Goal: Task Accomplishment & Management: Complete application form

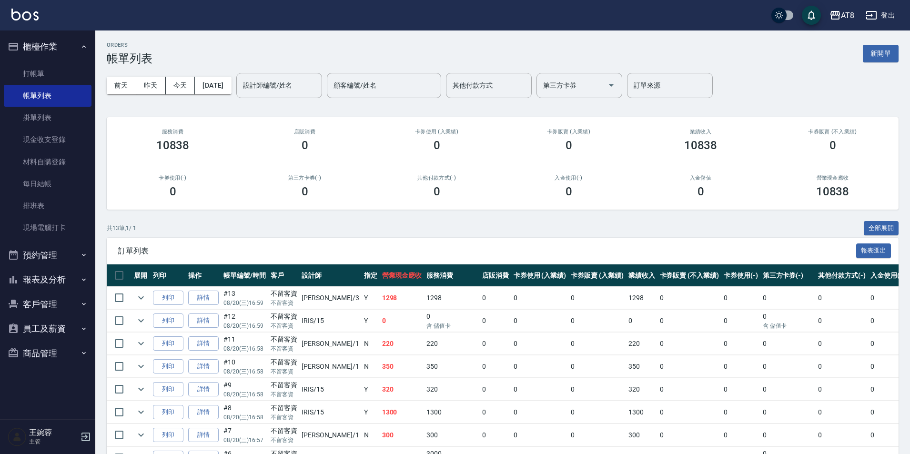
click at [212, 420] on link "詳情" at bounding box center [203, 412] width 30 height 15
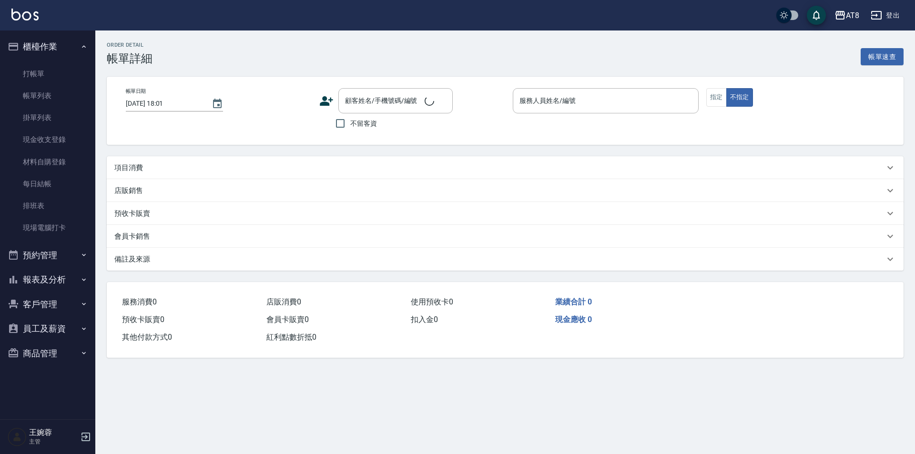
type input "[DATE] 16:58"
checkbox input "true"
type input "IRIS-15"
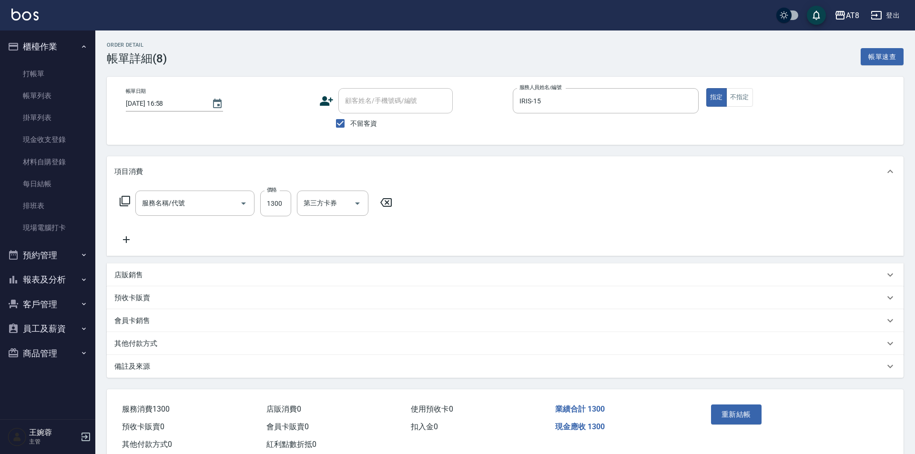
type input "入金染髮1300(401300)"
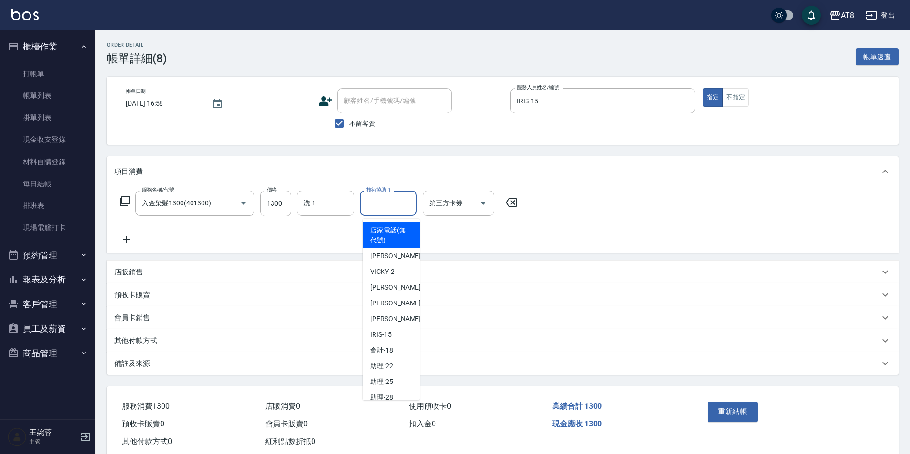
click at [376, 206] on input "技術協助-1" at bounding box center [388, 203] width 49 height 17
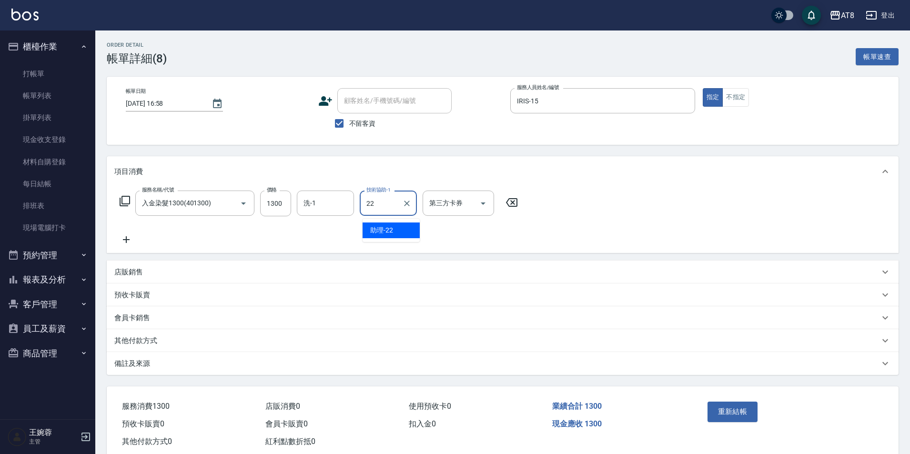
type input "助理-22"
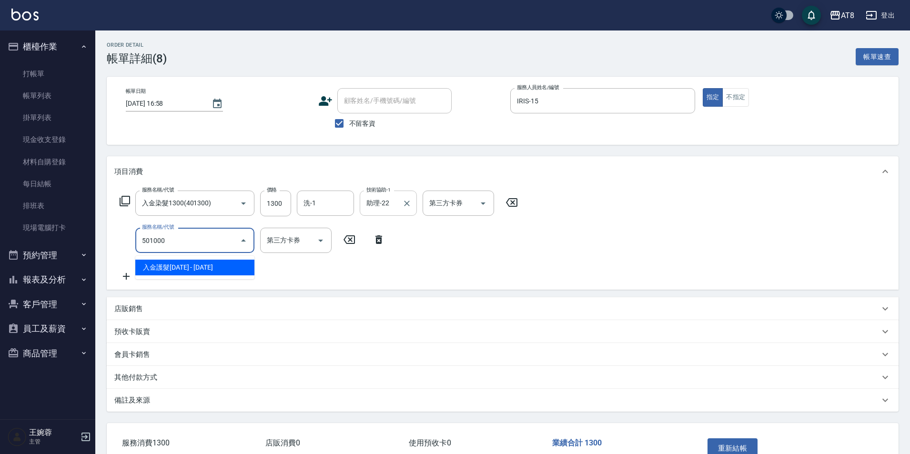
type input "入金護髮1000(501000)"
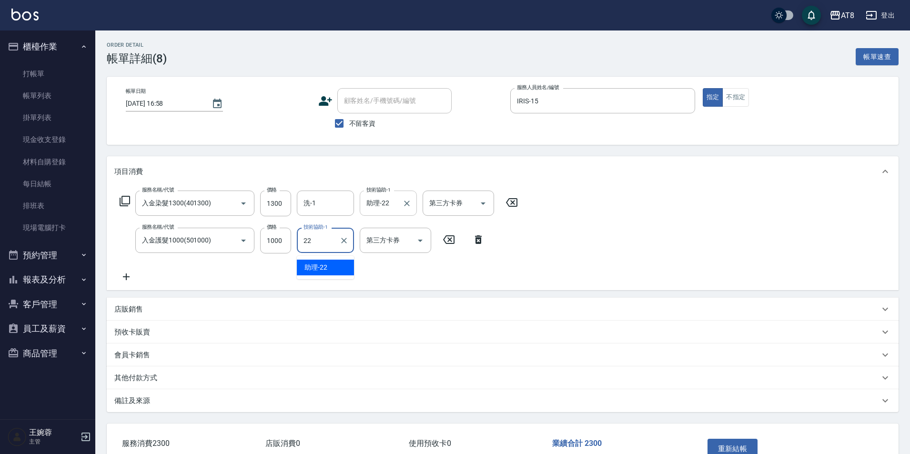
type input "助理-22"
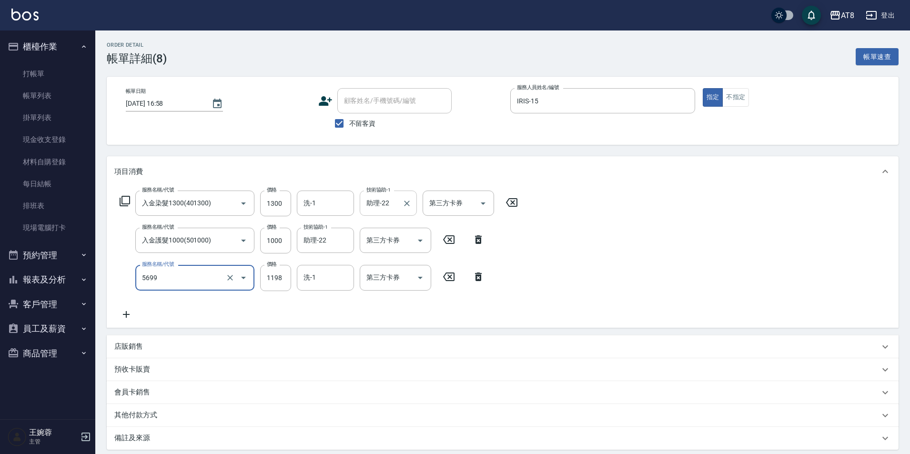
type input "水沁涼套餐(5699)"
type input "1098"
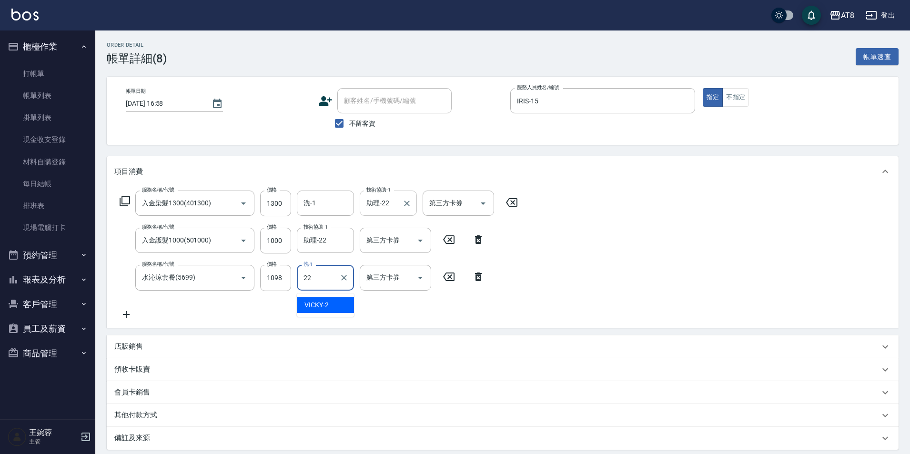
type input "助理-22"
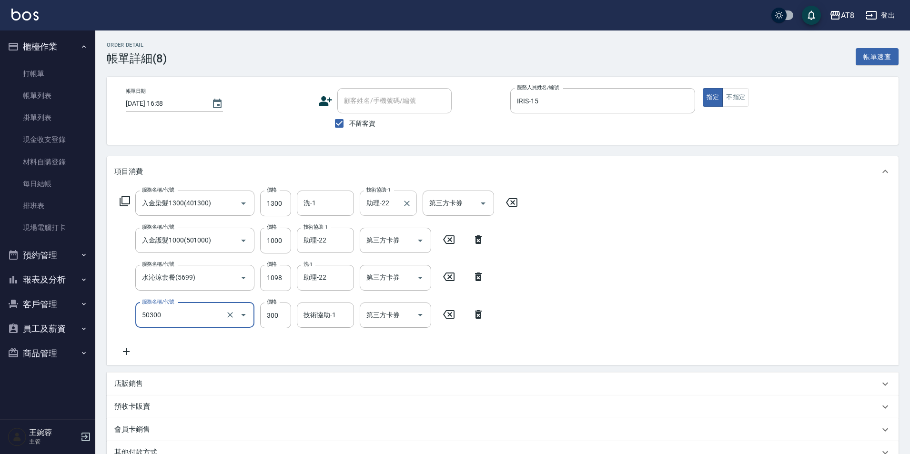
type input "入金護髮.隔離300(50300)"
type input "200"
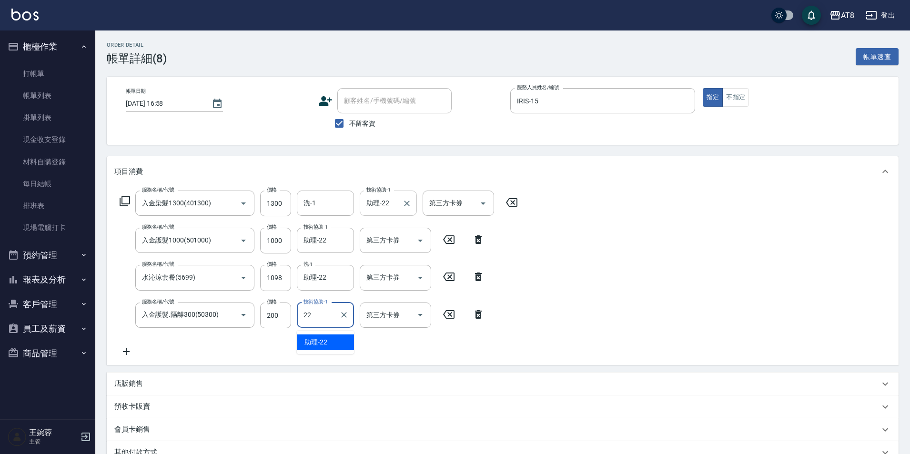
type input "助理-22"
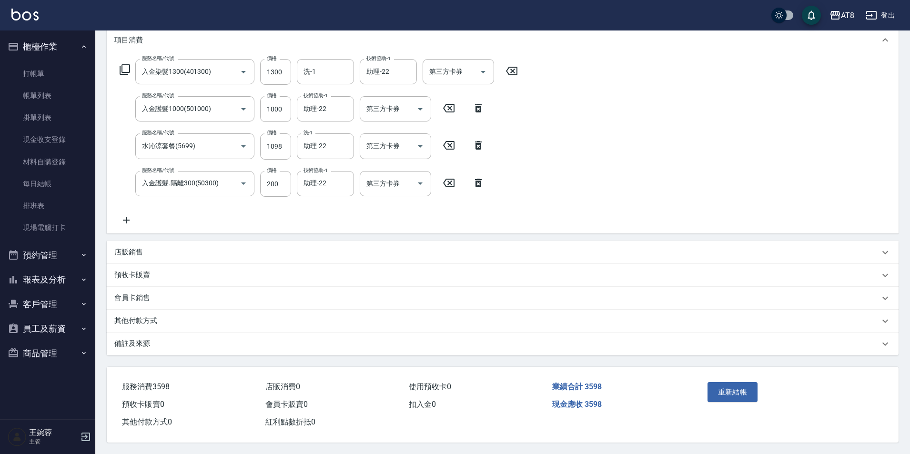
click at [136, 247] on p "店販銷售" at bounding box center [128, 252] width 29 height 10
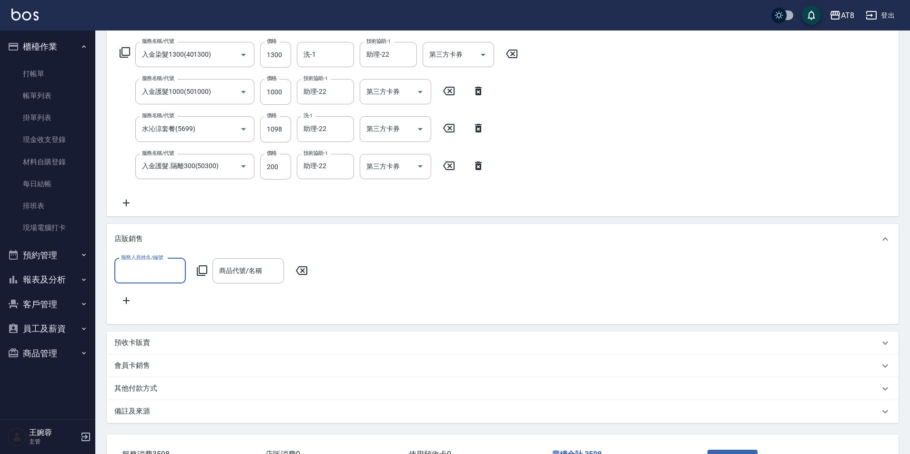
scroll to position [0, 0]
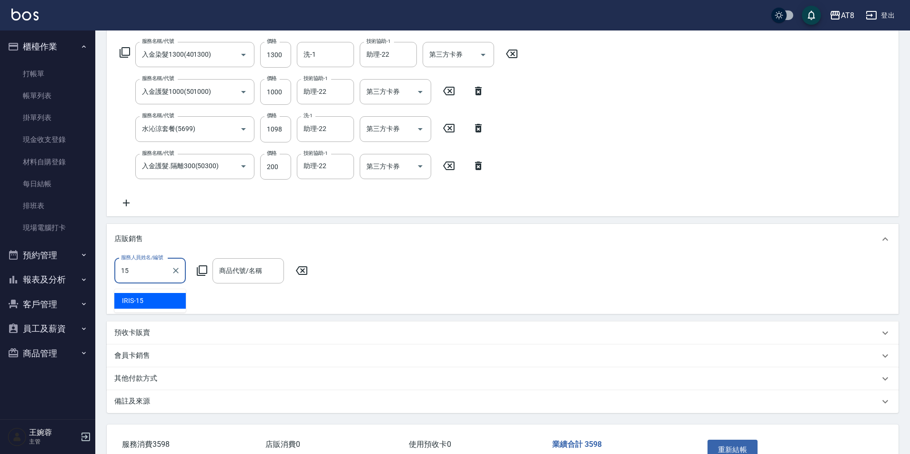
type input "IRIS-15"
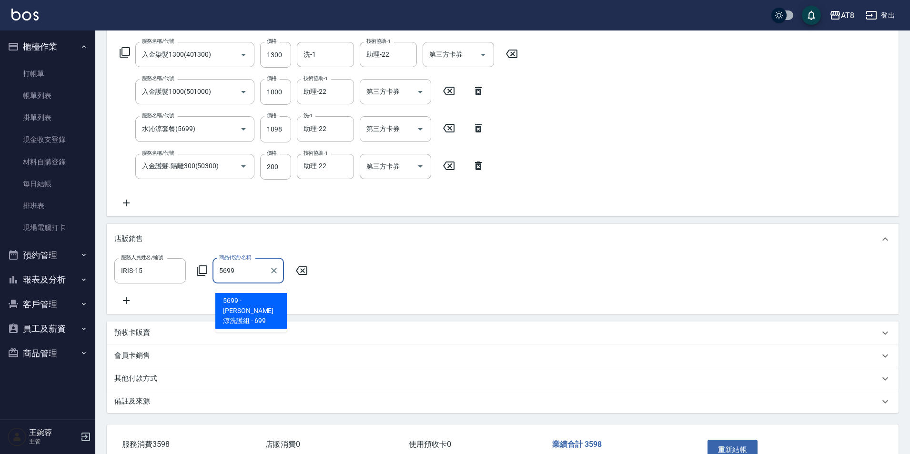
type input "水水沁涼洗護組"
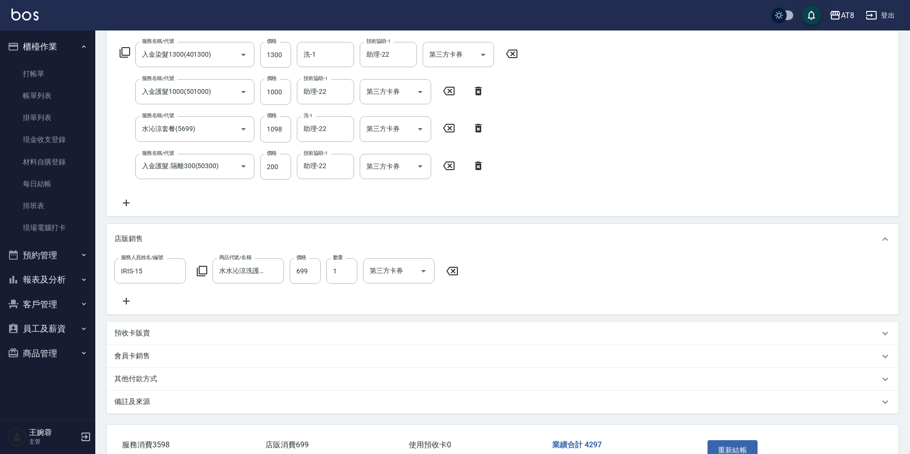
click at [606, 267] on div "服務人員姓名/編號 IRIS-15 服務人員姓名/編號 商品代號/名稱 水水沁涼洗護組 商品代號/名稱 價格 699 價格 數量 1 數量 第三方卡券 第三方…" at bounding box center [502, 282] width 776 height 49
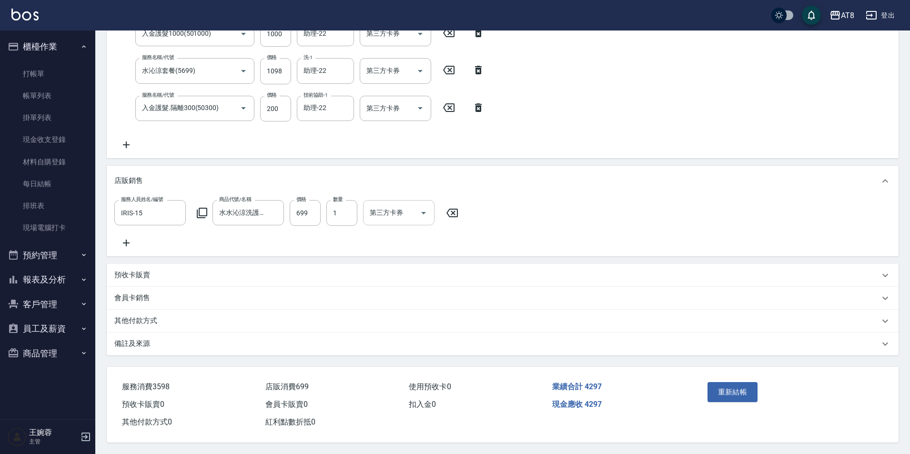
click at [429, 207] on icon "Open" at bounding box center [423, 212] width 11 height 11
click at [417, 298] on span "儲值卡" at bounding box center [401, 306] width 71 height 16
type input "儲值卡"
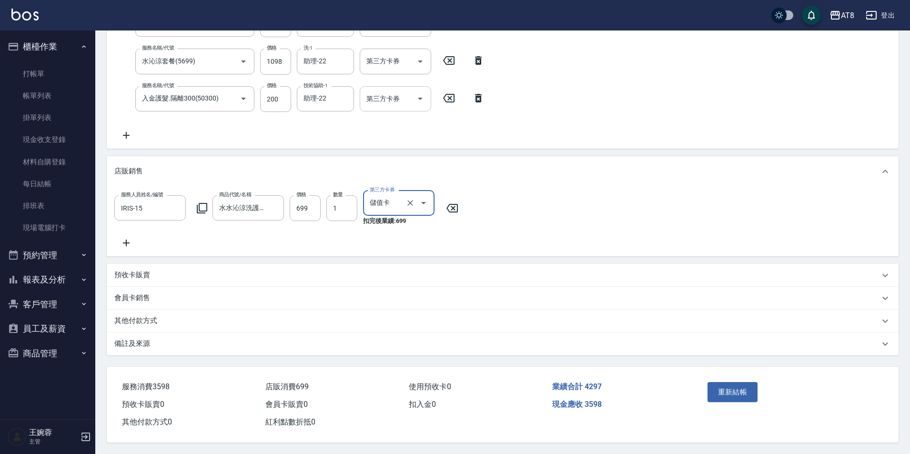
click at [414, 93] on icon "Open" at bounding box center [419, 98] width 11 height 11
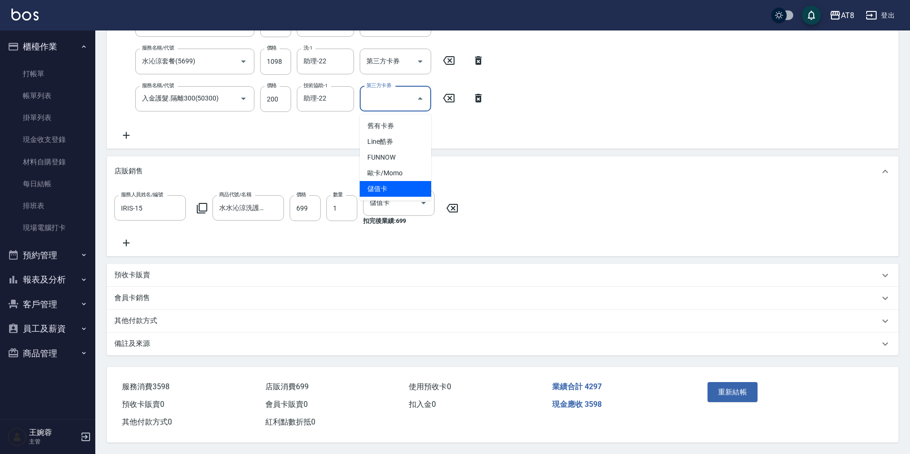
click at [411, 181] on span "儲值卡" at bounding box center [395, 189] width 71 height 16
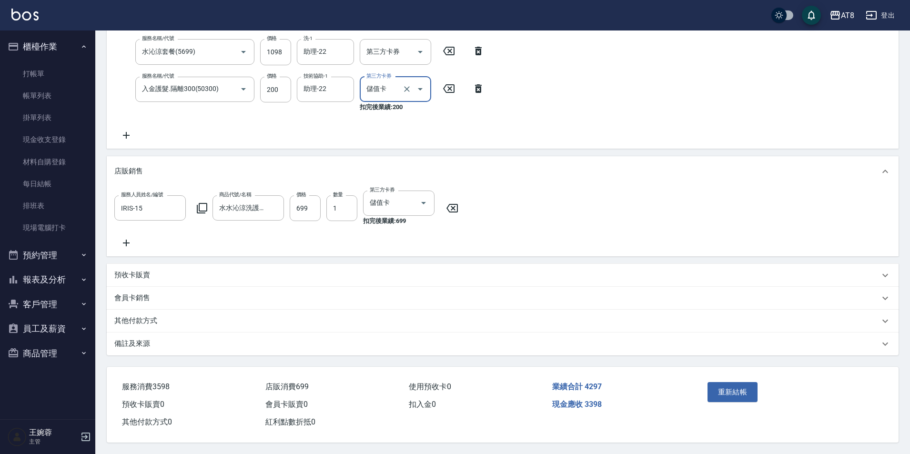
type input "儲值卡"
click at [419, 50] on icon "Open" at bounding box center [419, 51] width 11 height 11
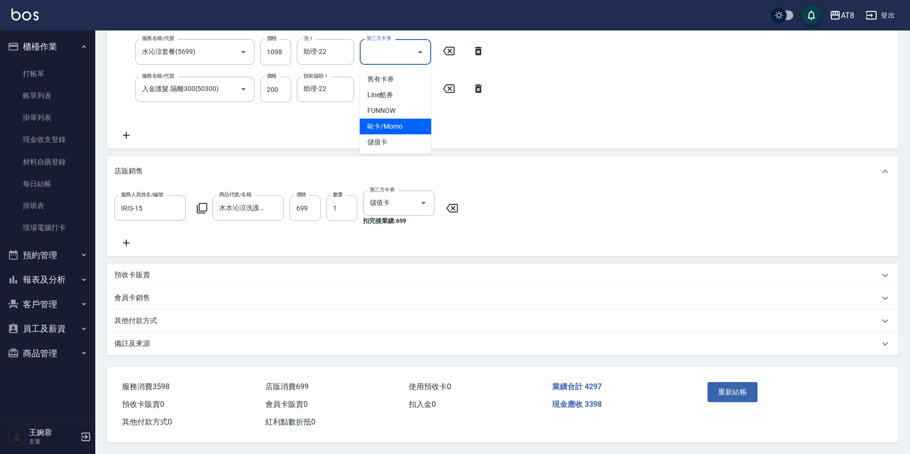
click at [414, 138] on span "儲值卡" at bounding box center [395, 142] width 71 height 16
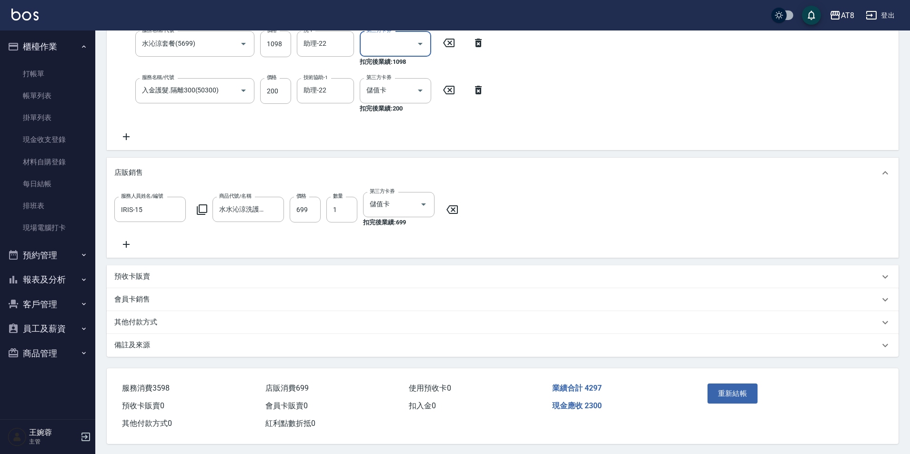
type input "儲值卡"
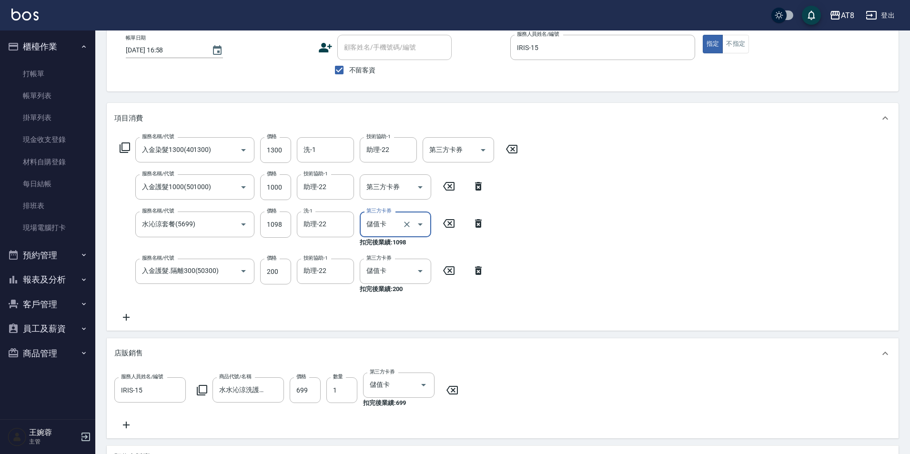
scroll to position [16, 0]
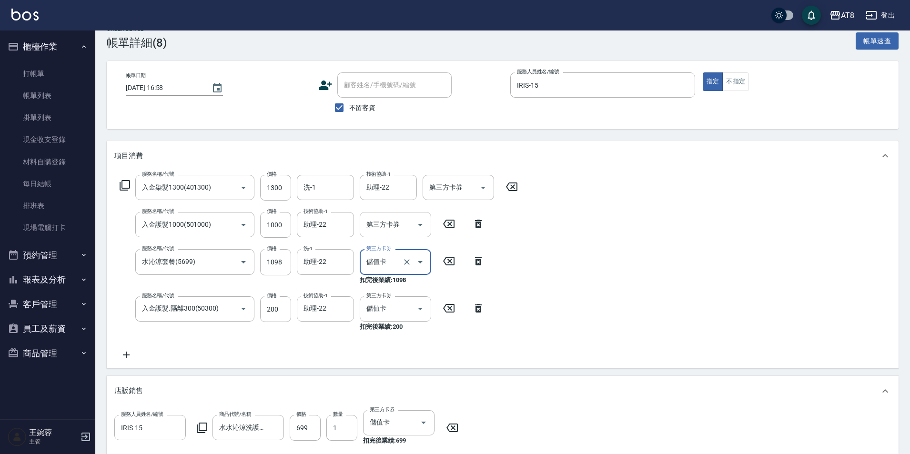
click at [423, 225] on icon "Open" at bounding box center [419, 224] width 11 height 11
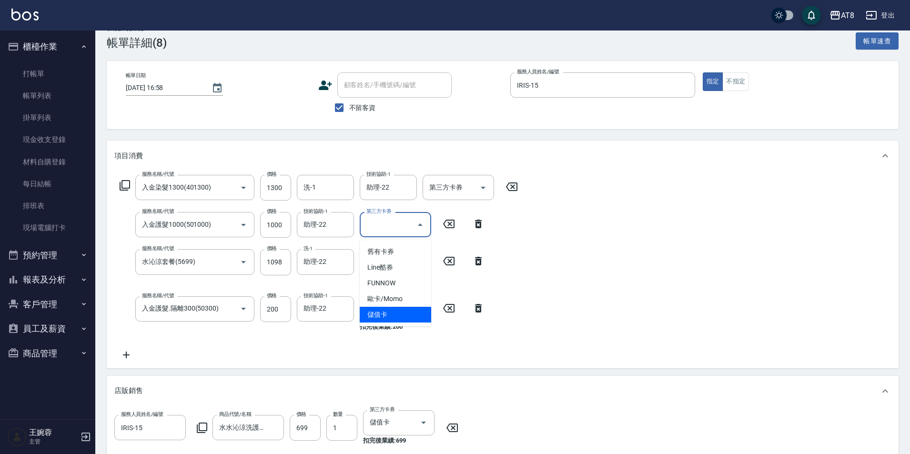
click at [410, 317] on span "儲值卡" at bounding box center [395, 315] width 71 height 16
type input "儲值卡"
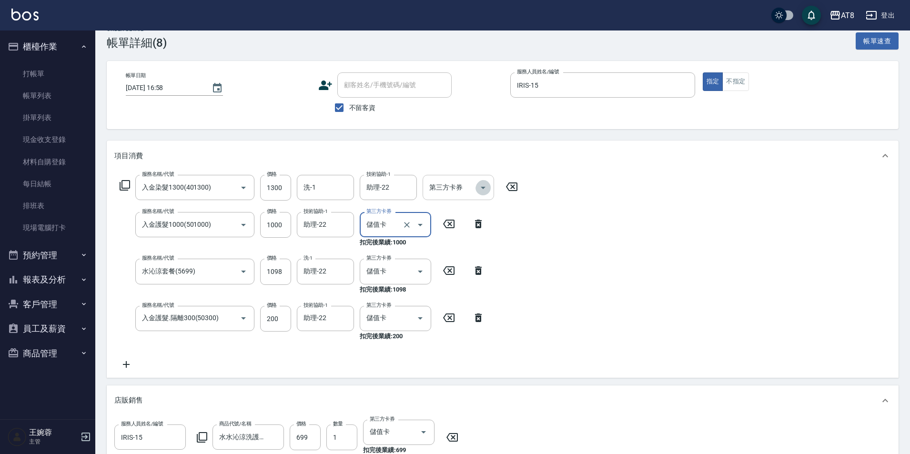
click at [485, 192] on icon "Open" at bounding box center [482, 187] width 11 height 11
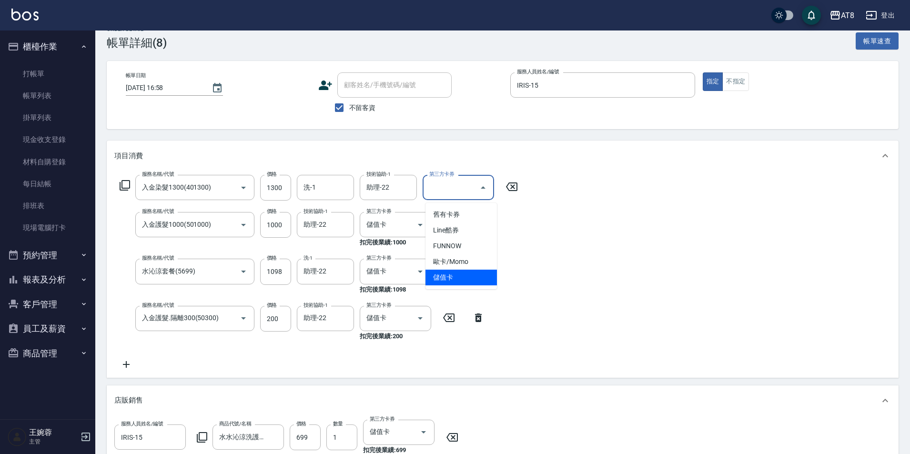
click at [482, 277] on span "儲值卡" at bounding box center [460, 278] width 71 height 16
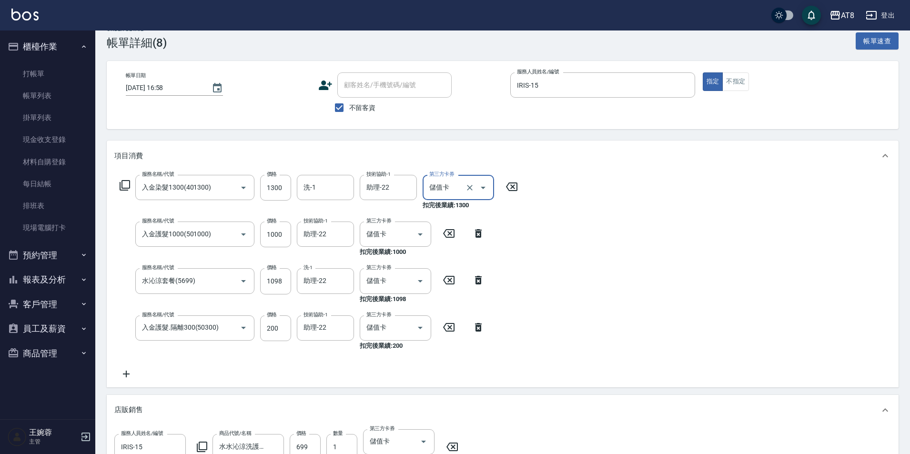
type input "儲值卡"
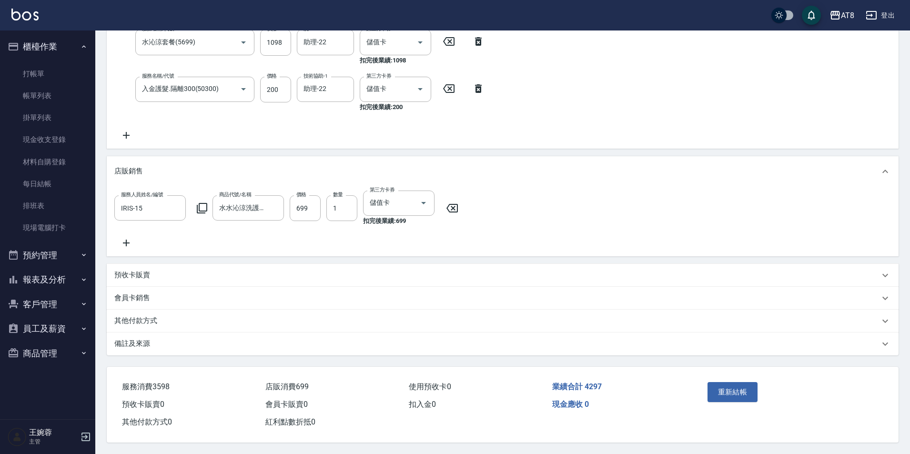
scroll to position [282, 0]
click at [744, 385] on button "重新結帳" at bounding box center [732, 392] width 50 height 20
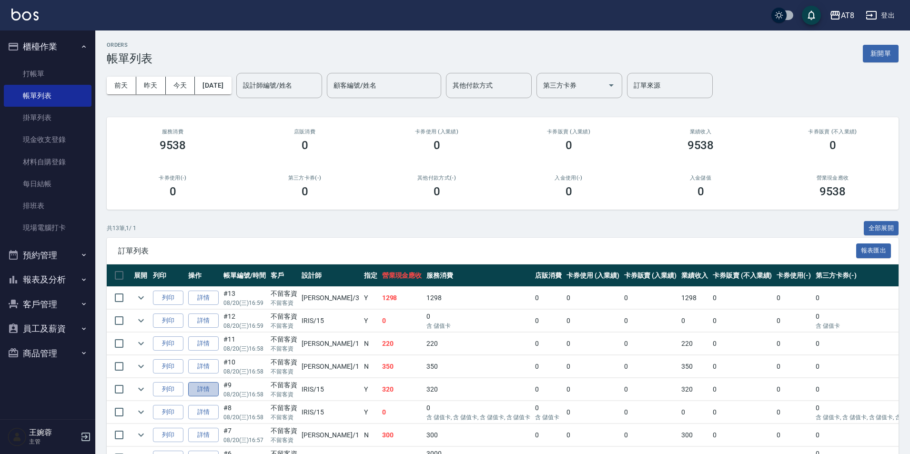
click at [209, 397] on link "詳情" at bounding box center [203, 389] width 30 height 15
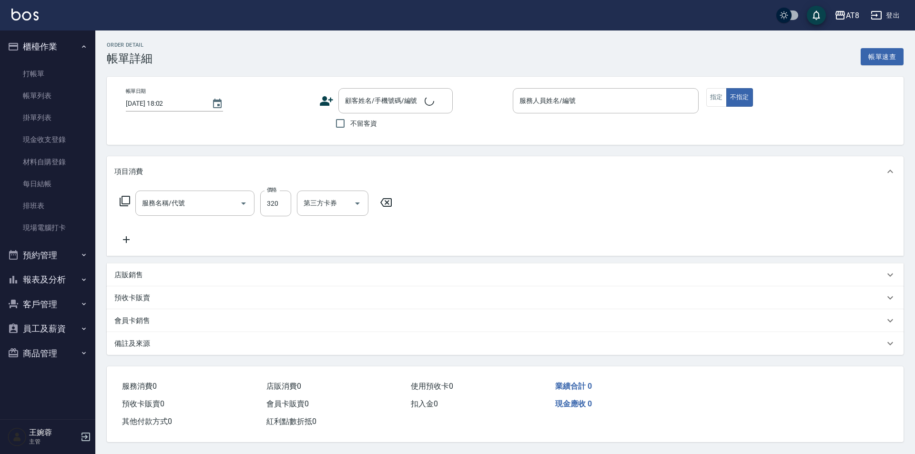
type input "[DATE] 16:58"
checkbox input "true"
type input "IRIS-15"
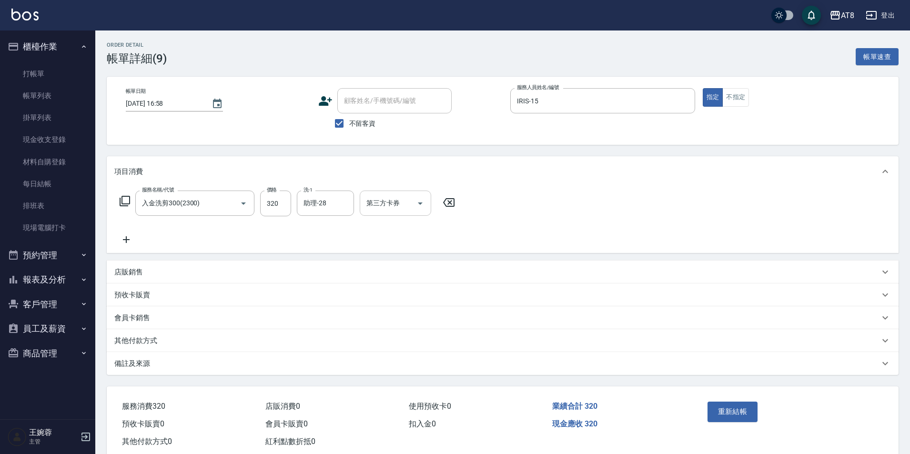
type input "入金洗剪300(2300)"
click at [426, 206] on icon "Open" at bounding box center [419, 203] width 11 height 11
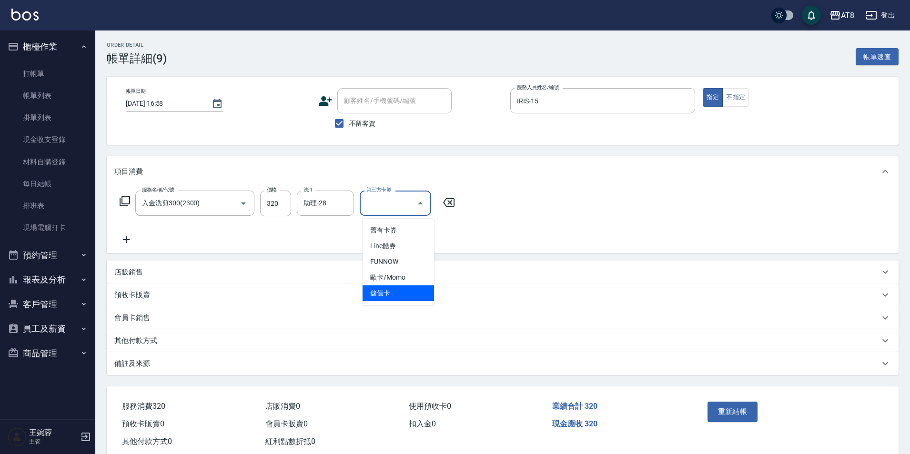
click at [415, 292] on span "儲值卡" at bounding box center [398, 293] width 71 height 16
type input "儲值卡"
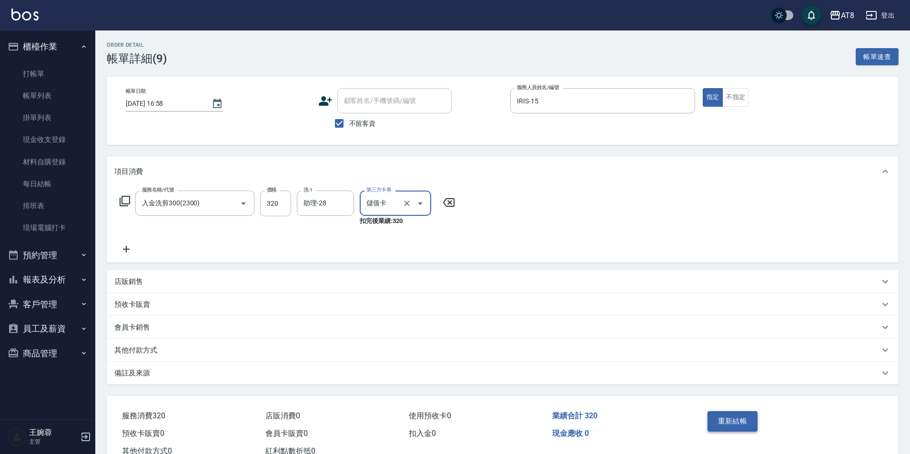
click at [742, 431] on button "重新結帳" at bounding box center [732, 421] width 50 height 20
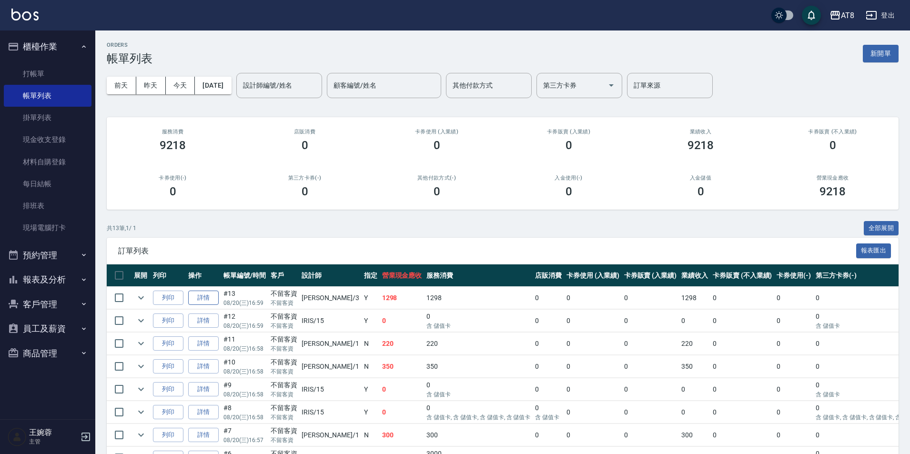
click at [218, 305] on link "詳情" at bounding box center [203, 298] width 30 height 15
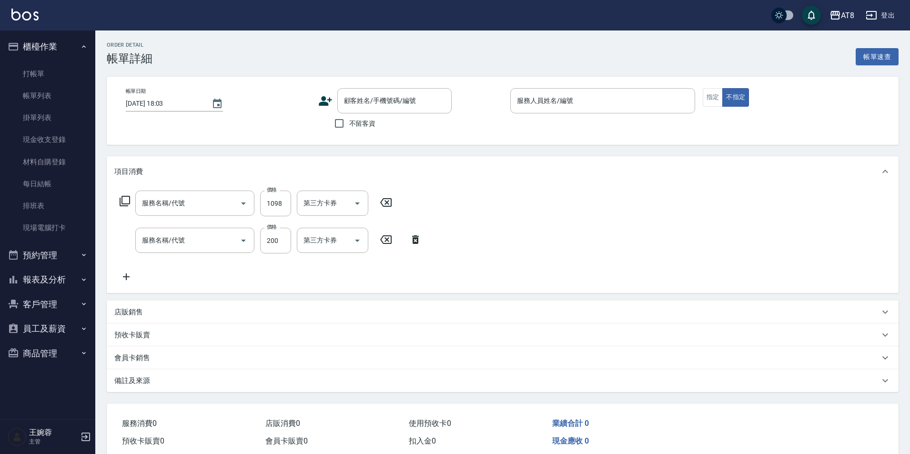
type input "[DATE] 16:59"
checkbox input "true"
type input "[PERSON_NAME]-3"
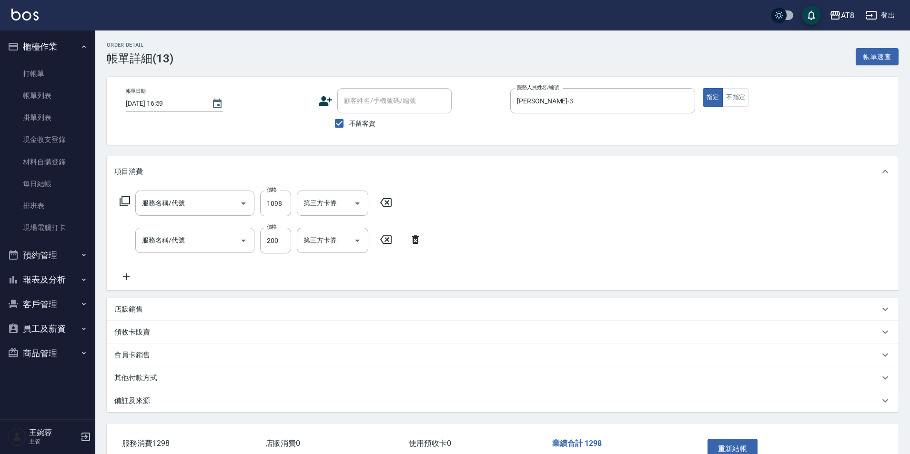
type input "水沁涼套餐(5699)"
type input "入金護髮.隔離300(50300)"
click at [421, 209] on icon "Open" at bounding box center [419, 203] width 11 height 11
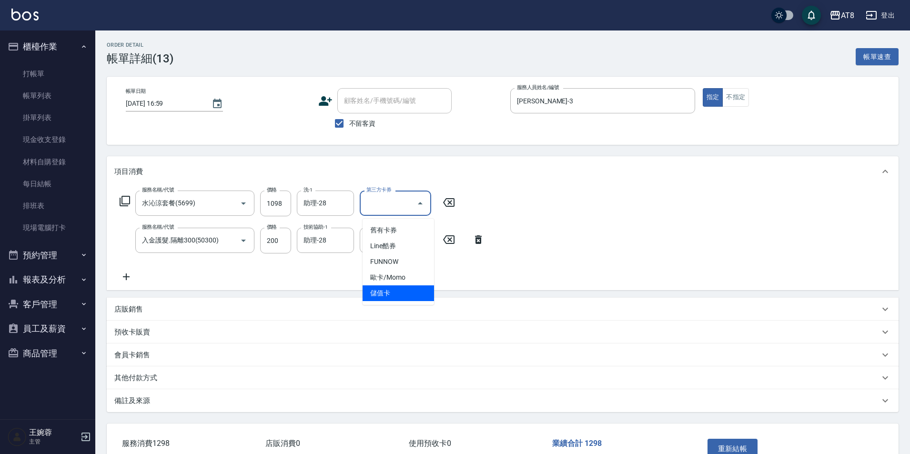
click at [409, 296] on span "儲值卡" at bounding box center [398, 293] width 71 height 16
type input "儲值卡"
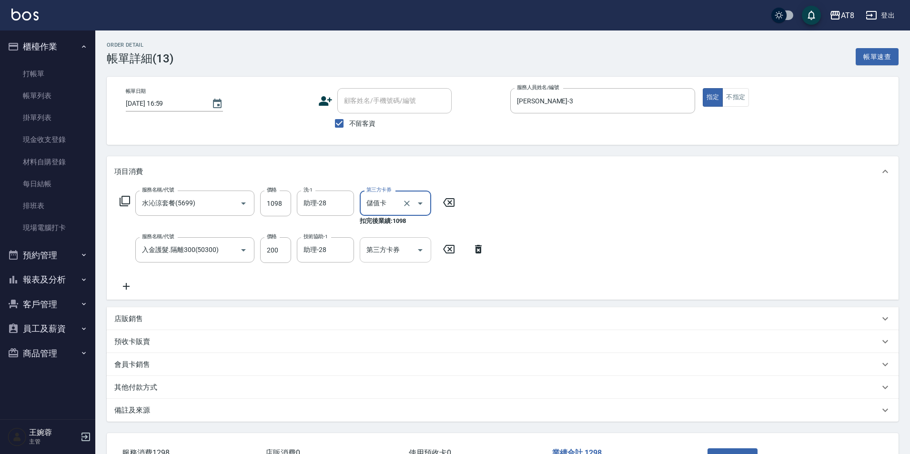
click at [421, 253] on icon "Open" at bounding box center [419, 249] width 11 height 11
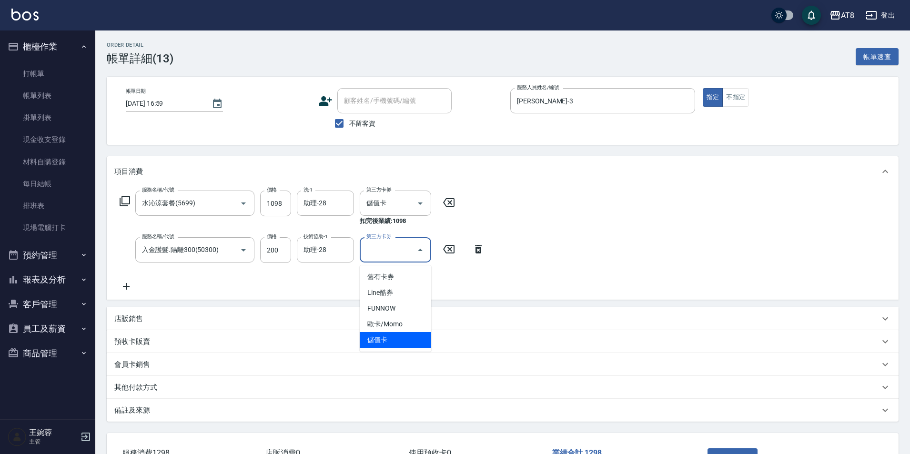
drag, startPoint x: 412, startPoint y: 336, endPoint x: 457, endPoint y: 324, distance: 46.7
click at [412, 336] on span "儲值卡" at bounding box center [395, 340] width 71 height 16
type input "儲值卡"
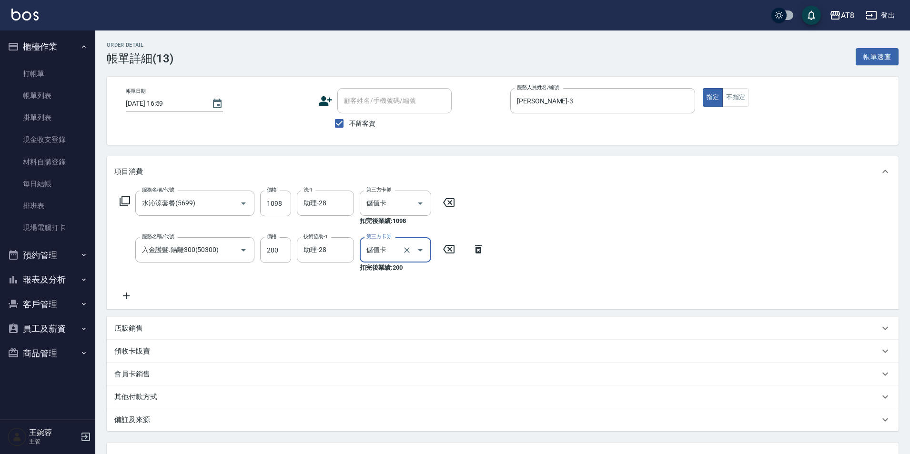
scroll to position [93, 0]
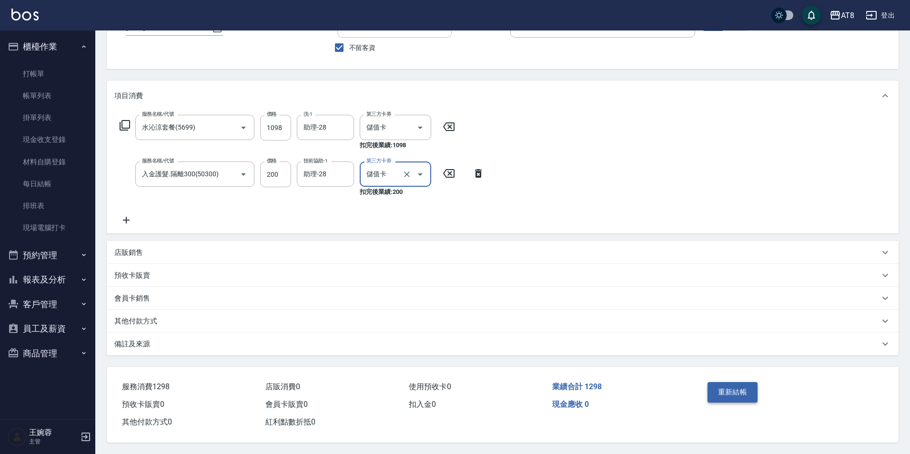
click at [729, 382] on button "重新結帳" at bounding box center [732, 392] width 50 height 20
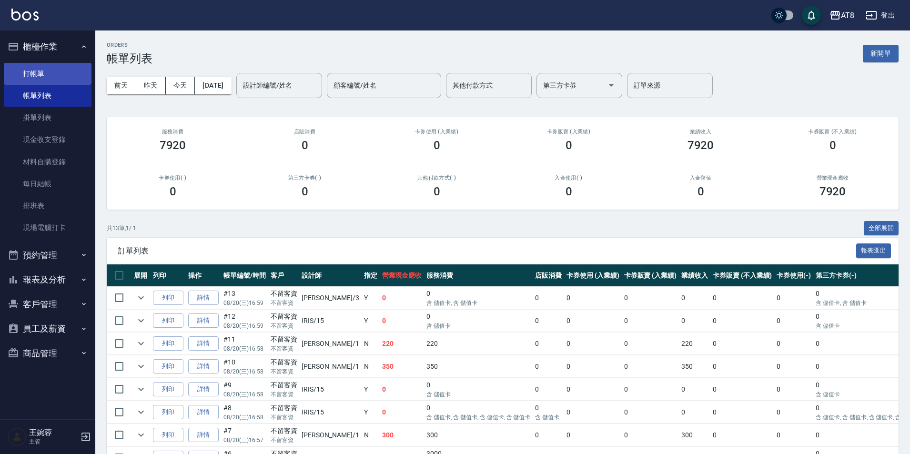
click at [71, 75] on link "打帳單" at bounding box center [48, 74] width 88 height 22
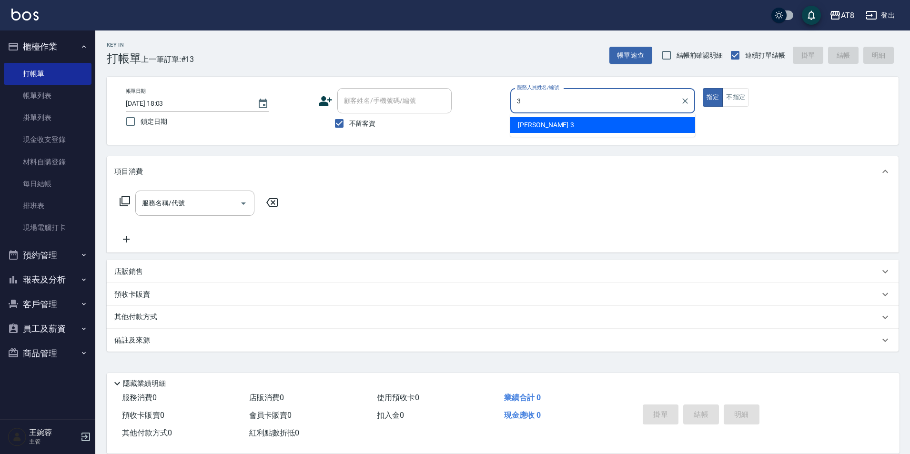
type input "[PERSON_NAME]-3"
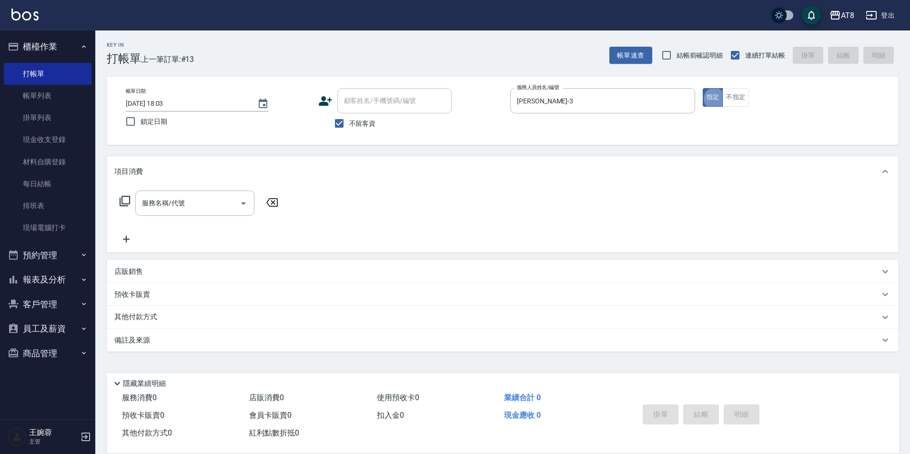
type button "true"
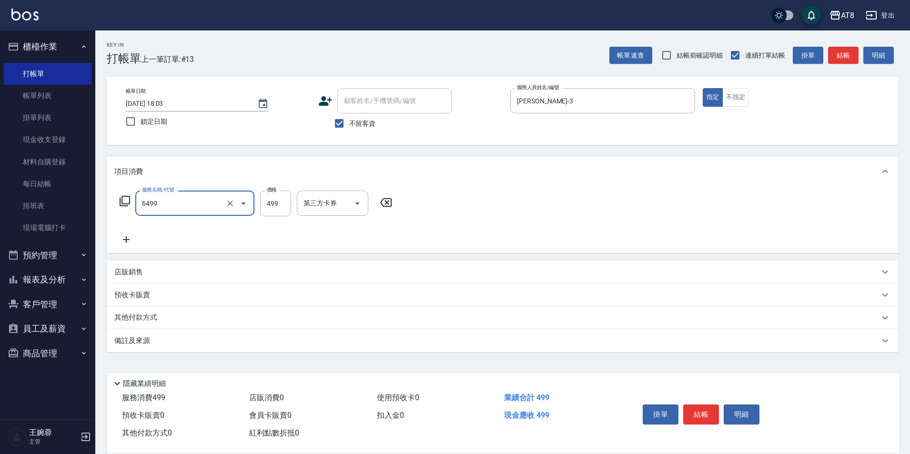
type input "SPA499(6499)"
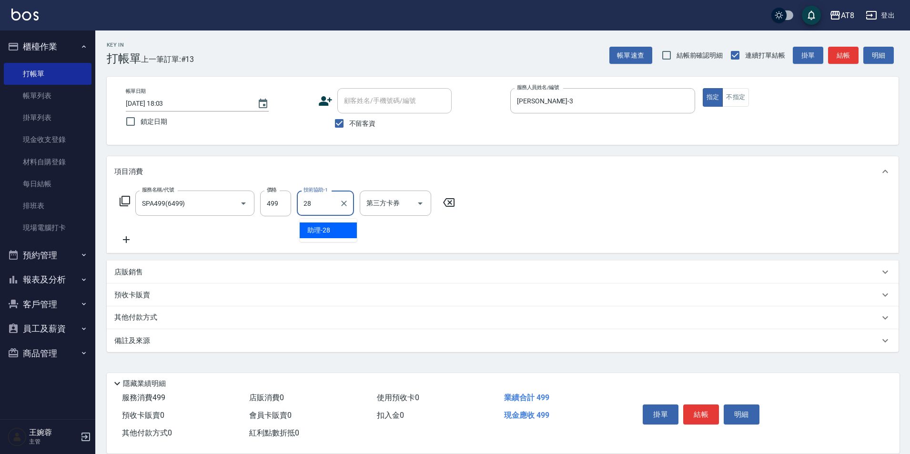
type input "助理-28"
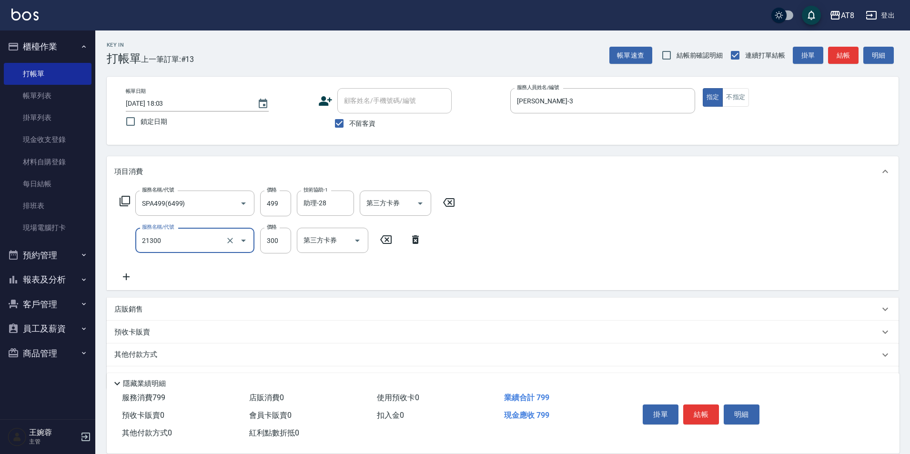
type input "剪髮(21300)"
type input "350"
click at [707, 404] on button "結帳" at bounding box center [701, 414] width 36 height 20
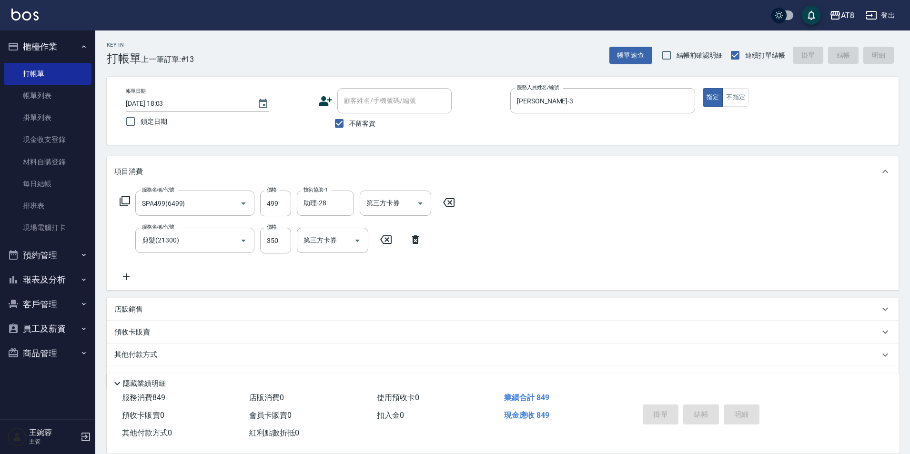
type input "[DATE] 18:04"
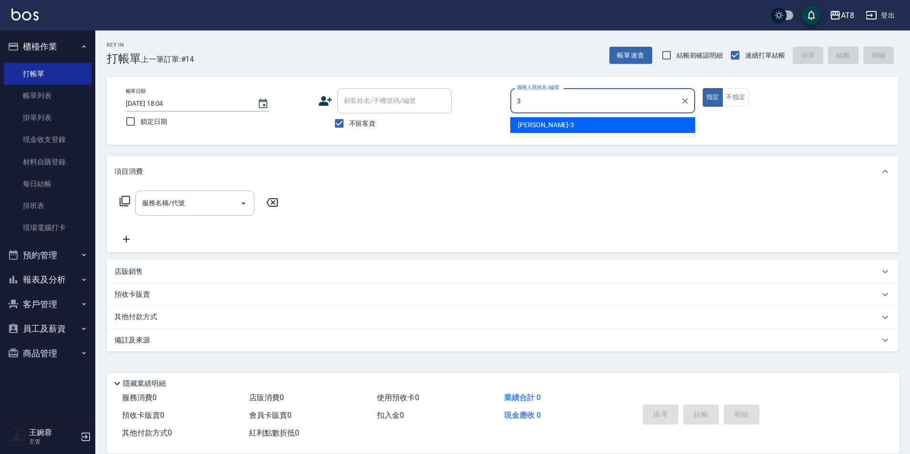
type input "[PERSON_NAME]-3"
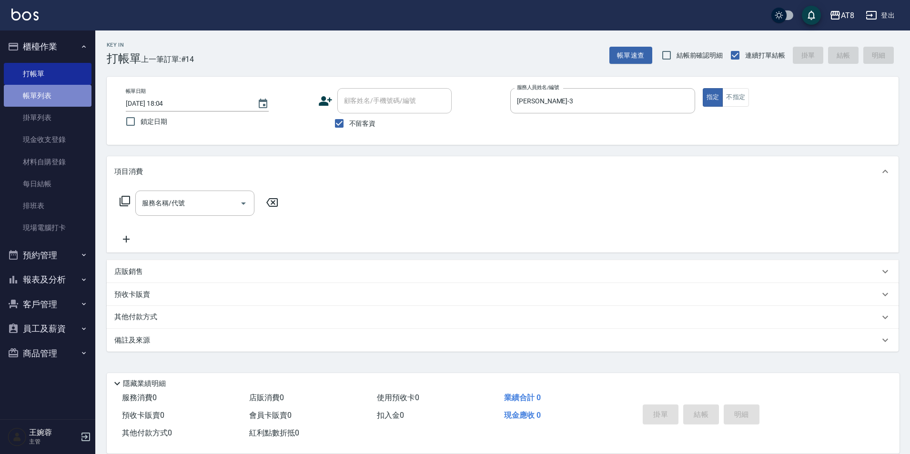
click at [70, 96] on link "帳單列表" at bounding box center [48, 96] width 88 height 22
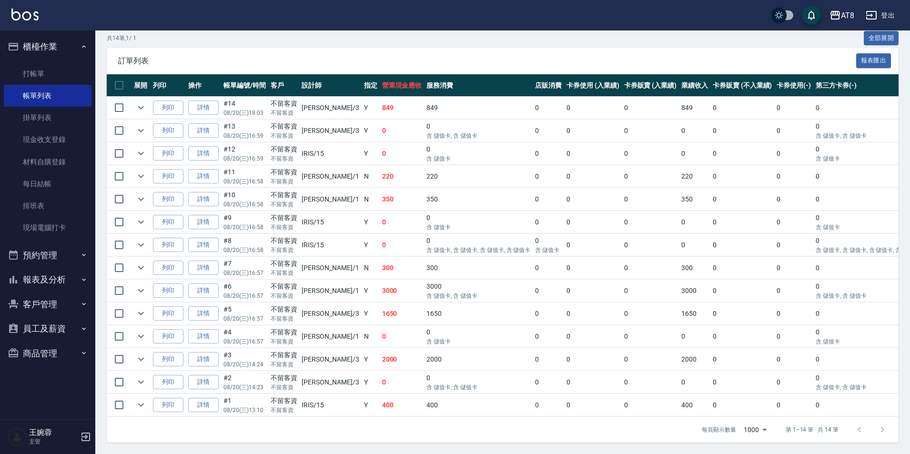
scroll to position [194, 0]
click at [64, 72] on link "打帳單" at bounding box center [48, 74] width 88 height 22
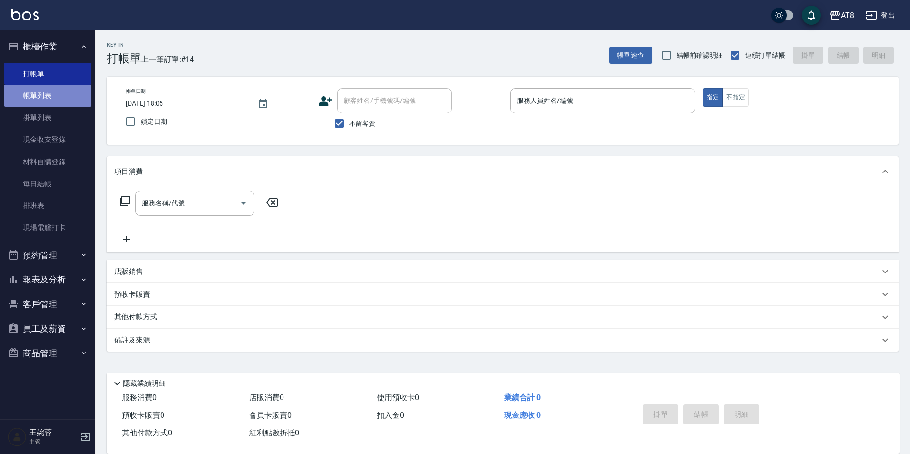
click at [43, 101] on link "帳單列表" at bounding box center [48, 96] width 88 height 22
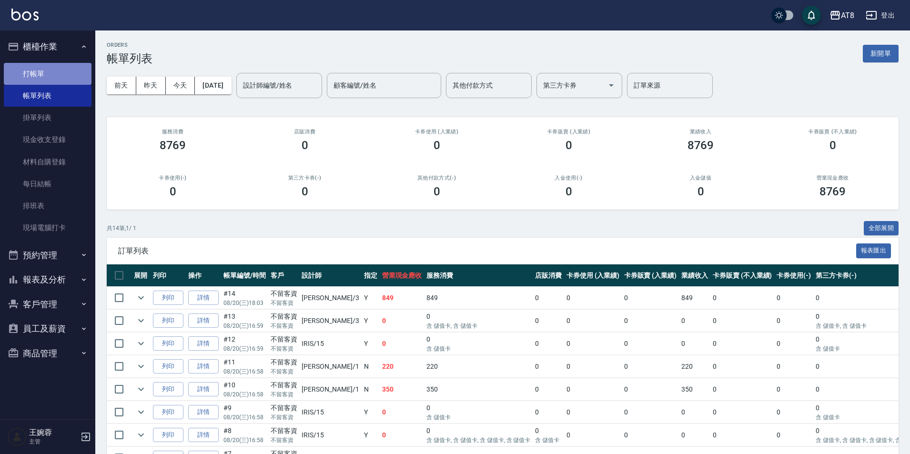
click at [50, 76] on link "打帳單" at bounding box center [48, 74] width 88 height 22
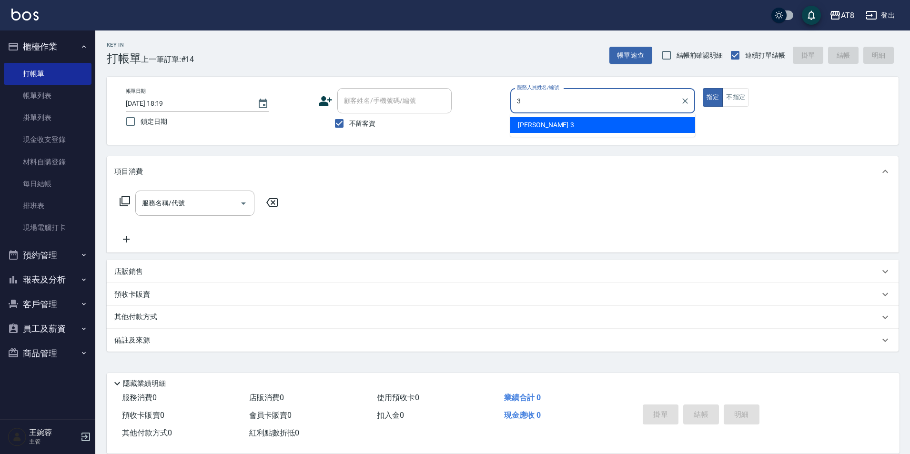
type input "[PERSON_NAME]-3"
type button "true"
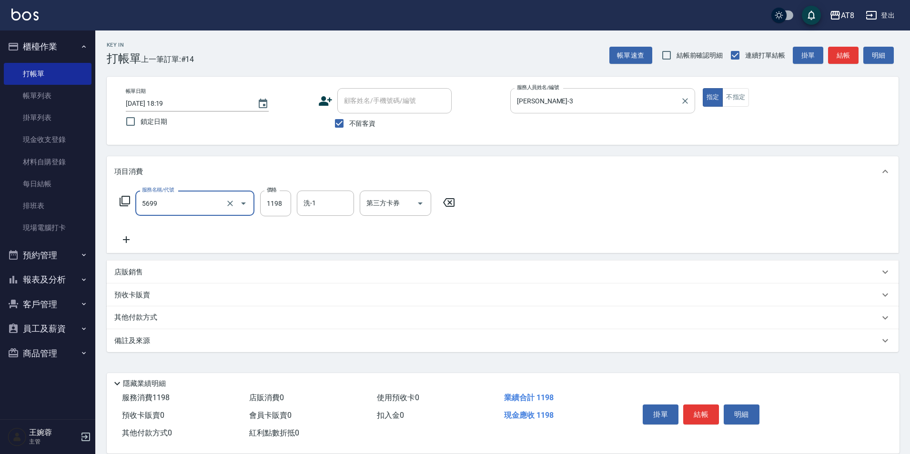
type input "水沁涼套餐(5699)"
type input "助理-28"
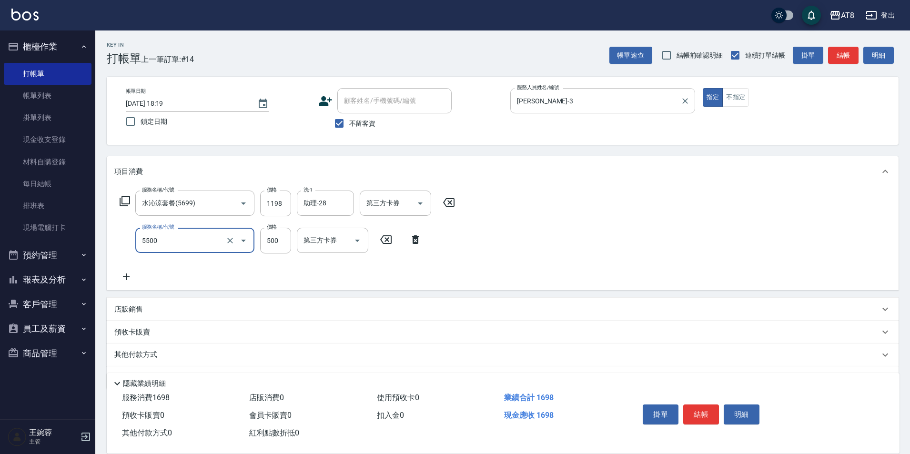
type input "還原酸護髮(5500)"
type input "300"
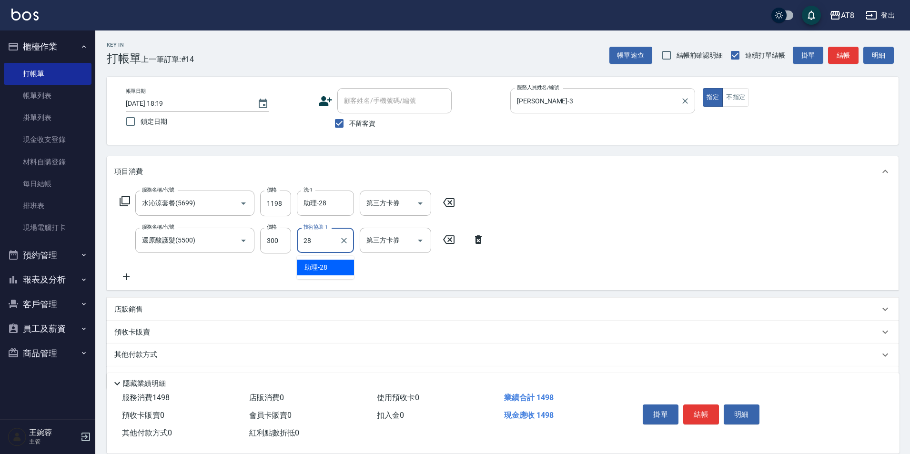
type input "助理-28"
click at [697, 404] on button "結帳" at bounding box center [701, 414] width 36 height 20
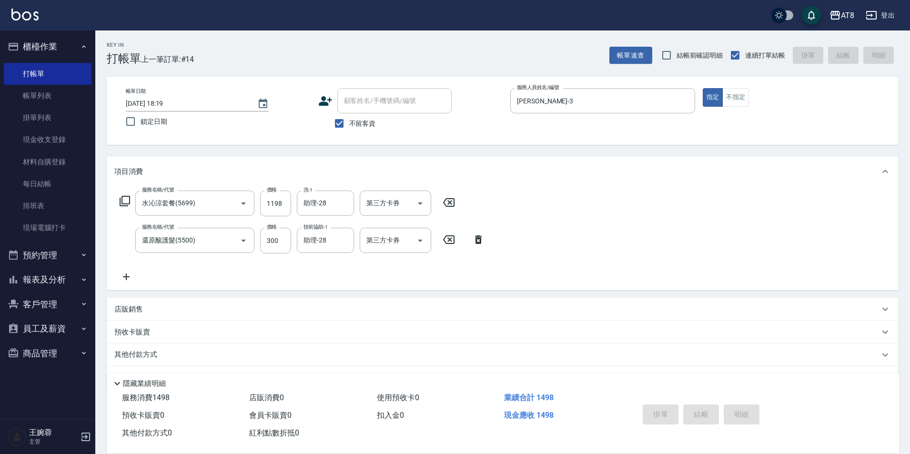
type input "[DATE] 18:21"
